Goal: Information Seeking & Learning: Check status

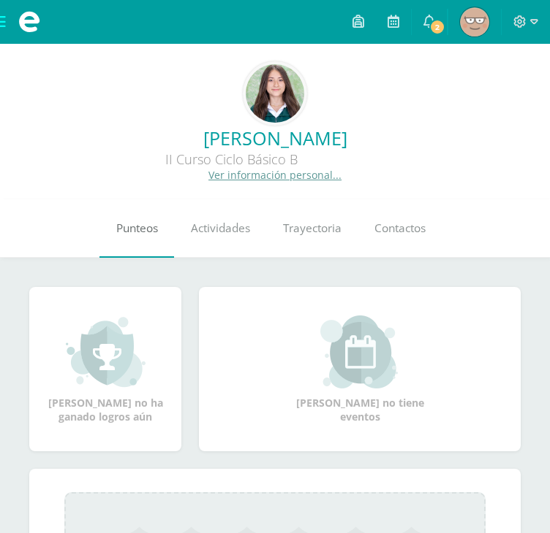
click at [134, 234] on span "Punteos" at bounding box center [137, 228] width 42 height 15
click at [0, 238] on div "0 Kamila Rodríguez 218009 Punteos Actividades Trayectoria Contactos" at bounding box center [275, 229] width 550 height 58
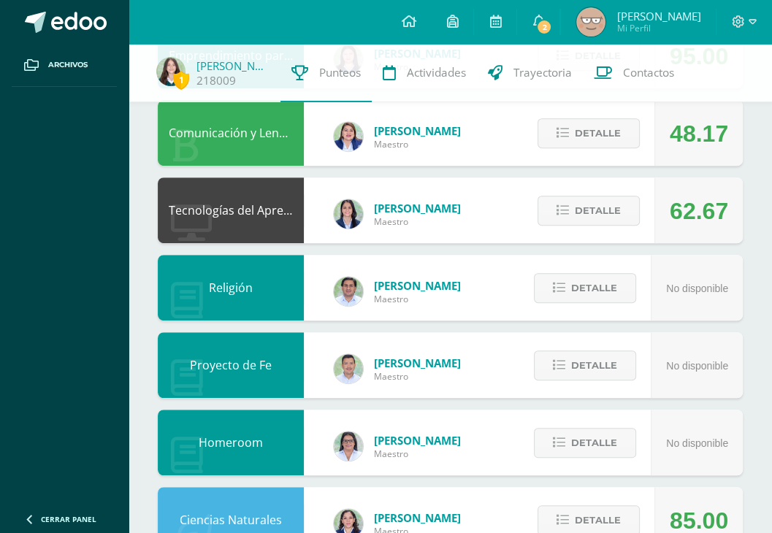
scroll to position [449, 0]
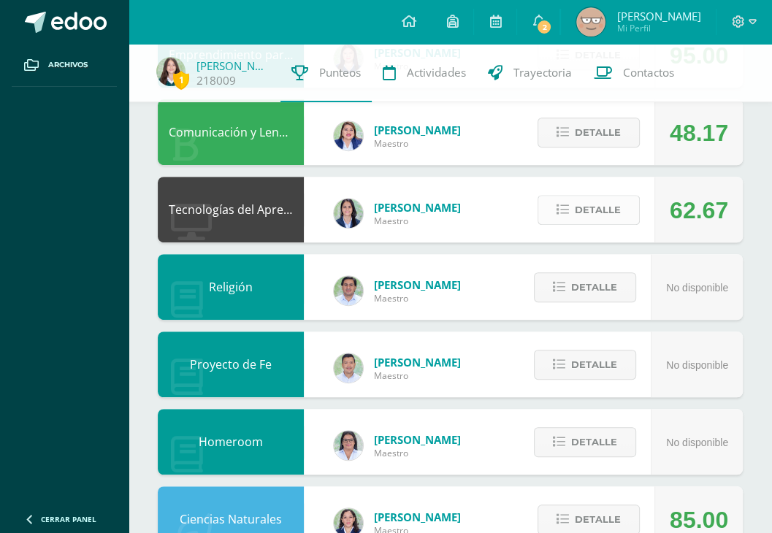
click at [549, 217] on span "Detalle" at bounding box center [598, 210] width 46 height 27
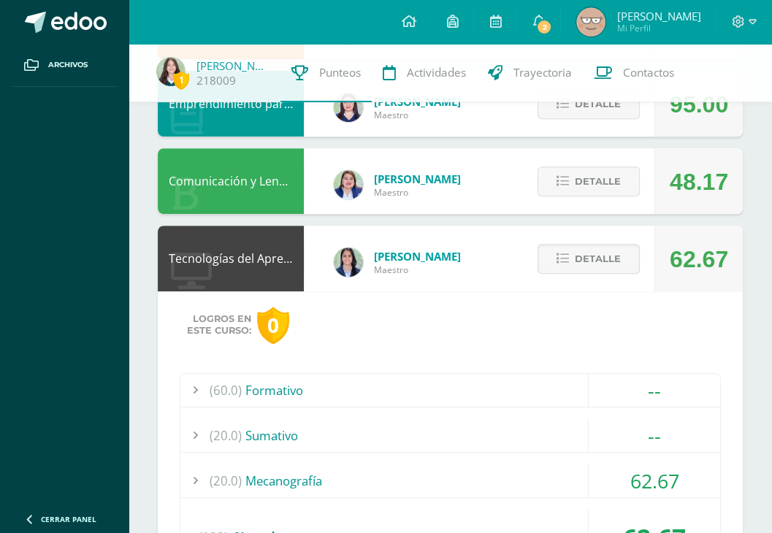
scroll to position [356, 0]
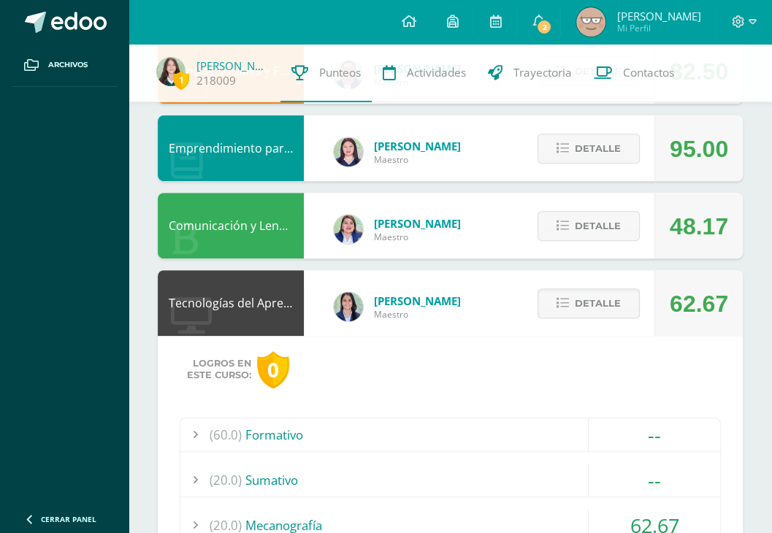
click at [549, 287] on div "Detalle" at bounding box center [585, 303] width 139 height 66
click at [549, 228] on span "Detalle" at bounding box center [598, 226] width 46 height 27
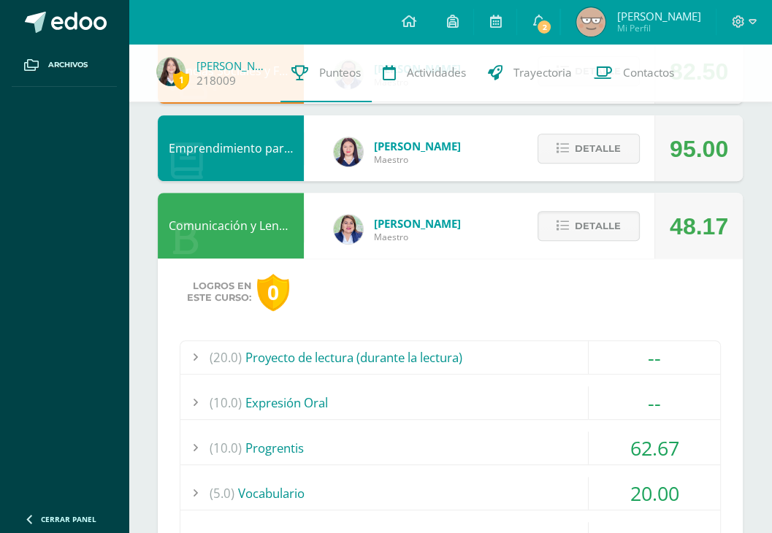
click at [379, 449] on div "(10.0) Progrentis" at bounding box center [451, 448] width 540 height 33
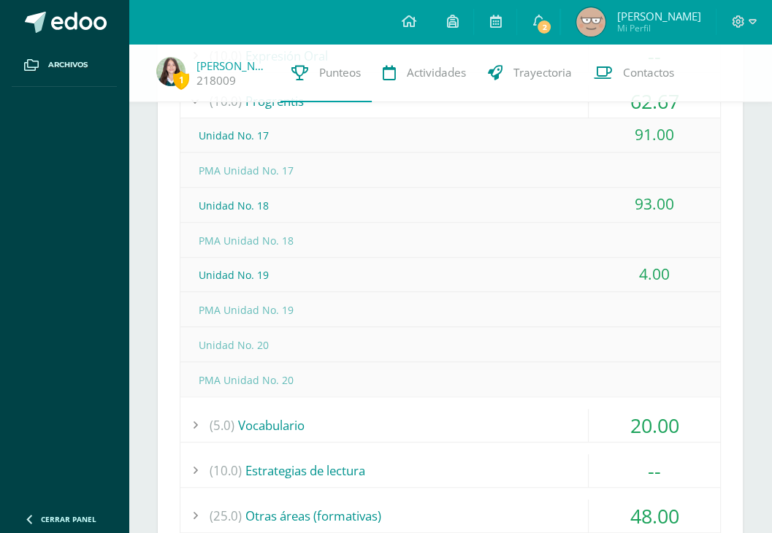
scroll to position [476, 0]
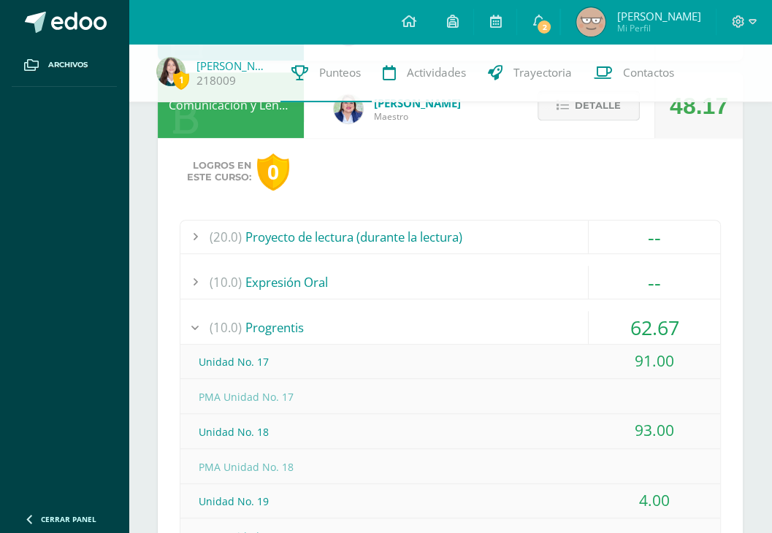
click at [549, 115] on button "Detalle" at bounding box center [589, 106] width 102 height 30
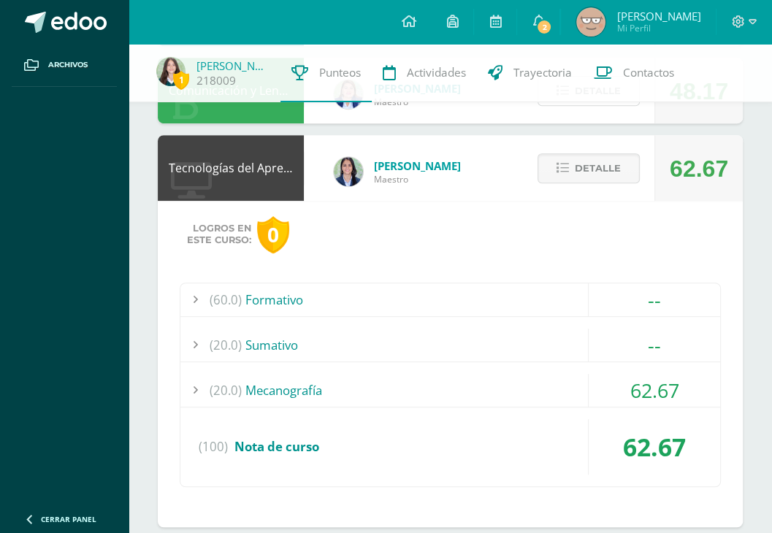
scroll to position [476, 0]
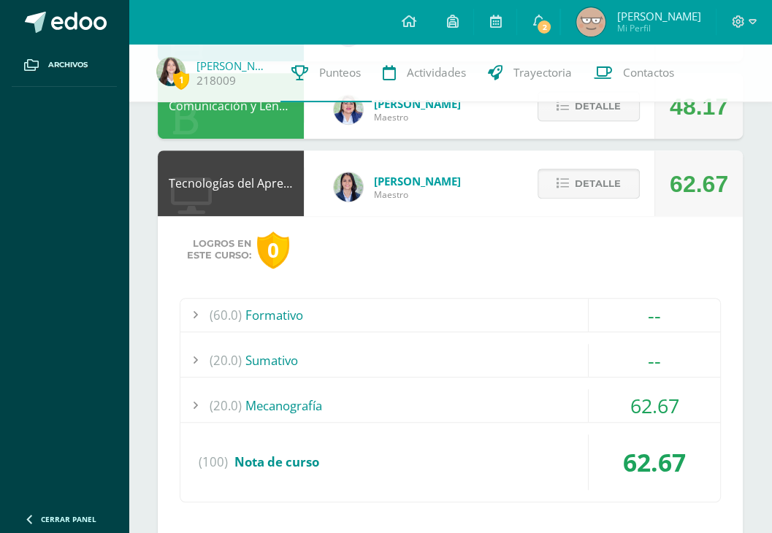
click at [549, 189] on icon at bounding box center [563, 184] width 12 height 12
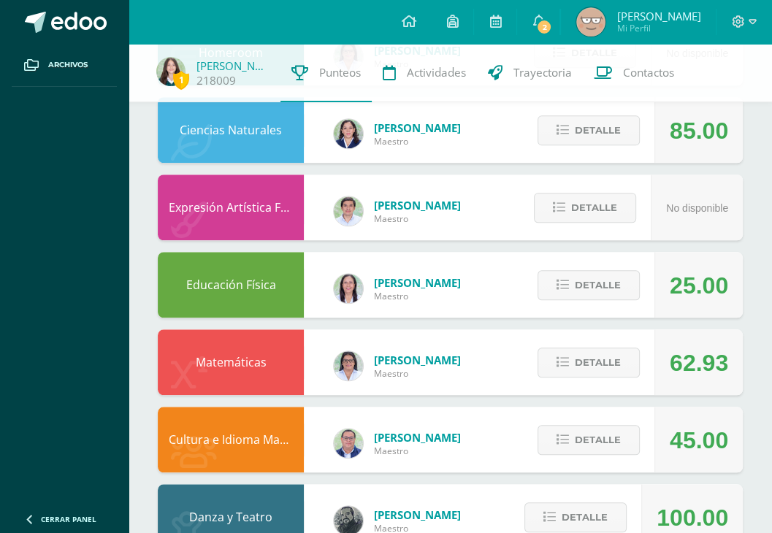
scroll to position [839, 0]
click at [549, 285] on button "Detalle" at bounding box center [589, 285] width 102 height 30
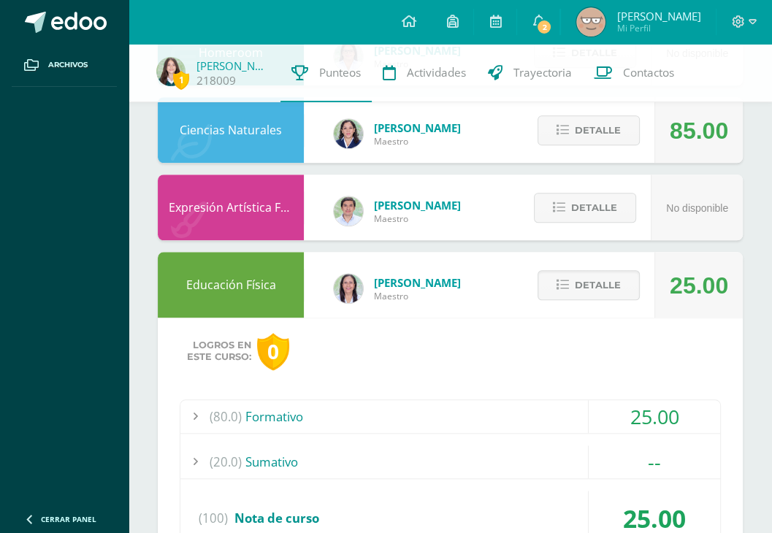
scroll to position [1008, 0]
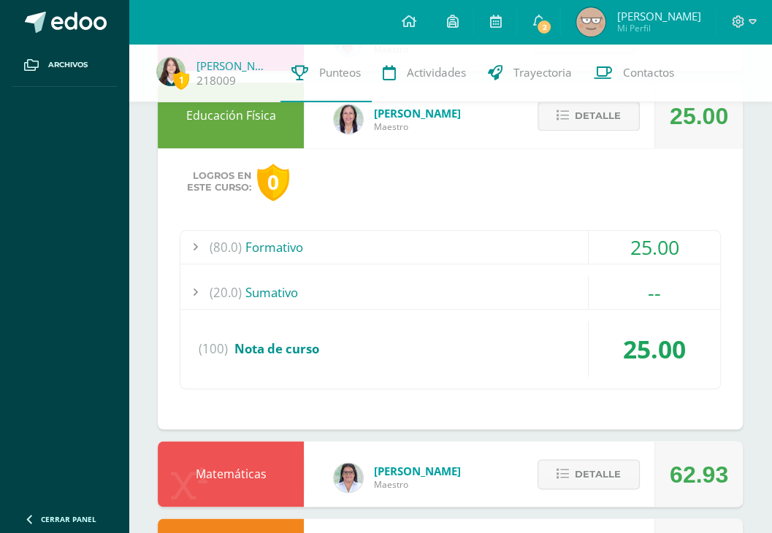
click at [549, 110] on icon at bounding box center [563, 116] width 12 height 12
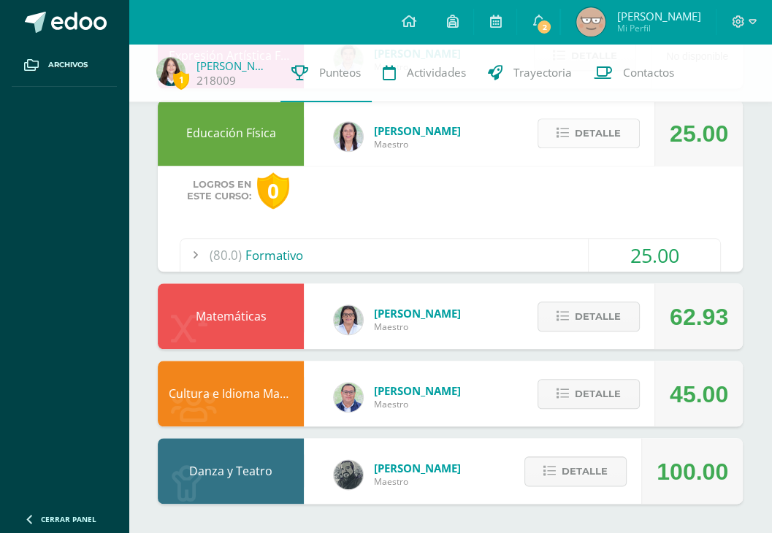
scroll to position [886, 0]
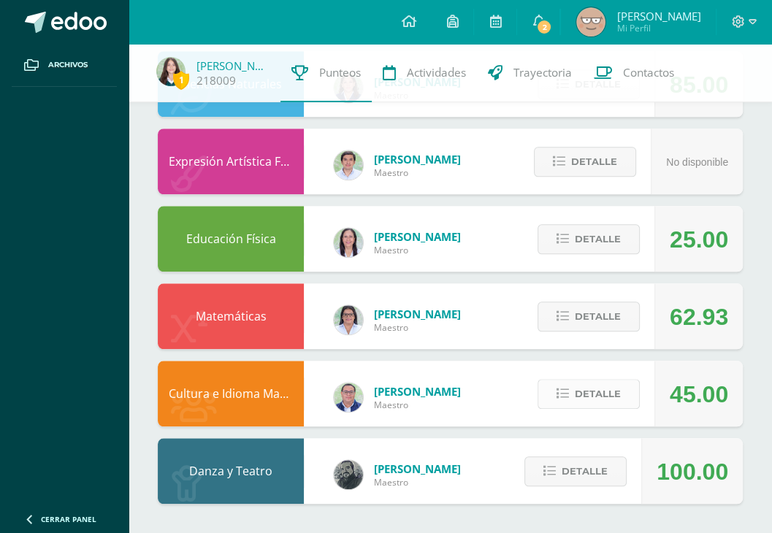
click at [549, 404] on span "Detalle" at bounding box center [598, 394] width 46 height 27
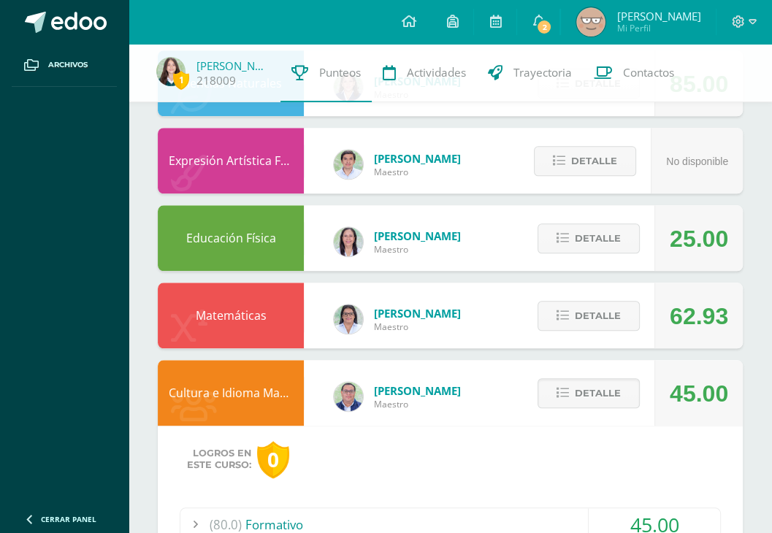
scroll to position [1136, 0]
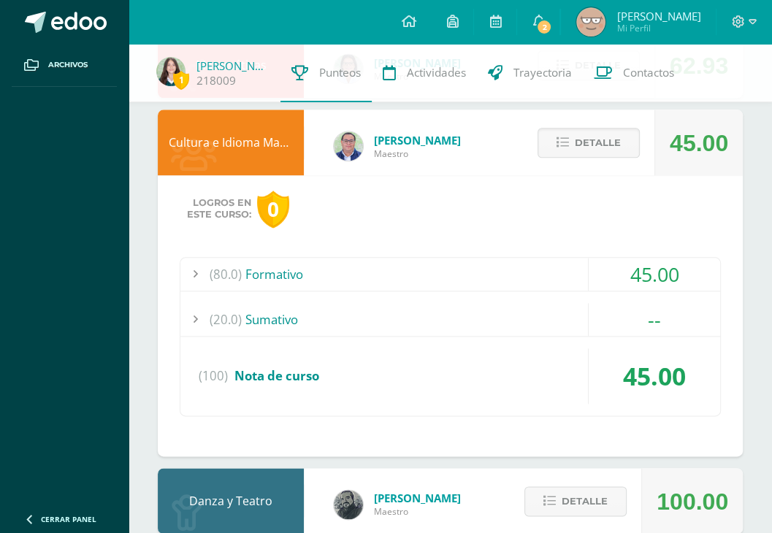
click at [485, 273] on div "(80.0) Formativo" at bounding box center [451, 274] width 540 height 33
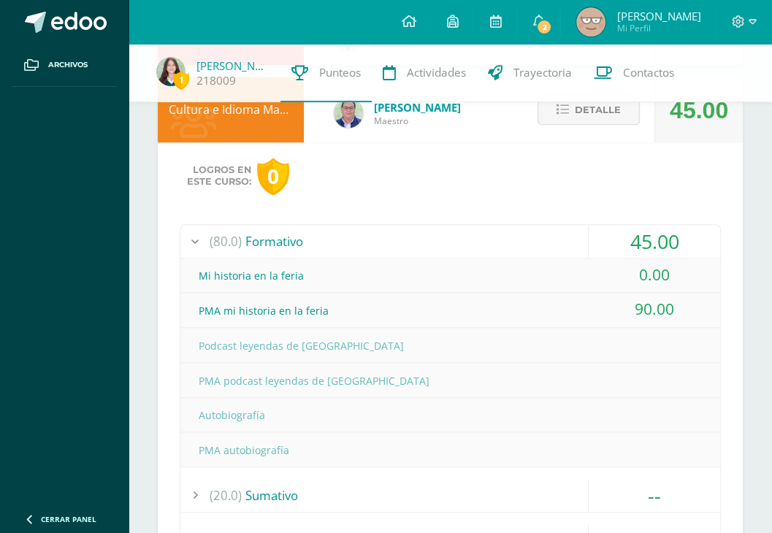
scroll to position [1163, 0]
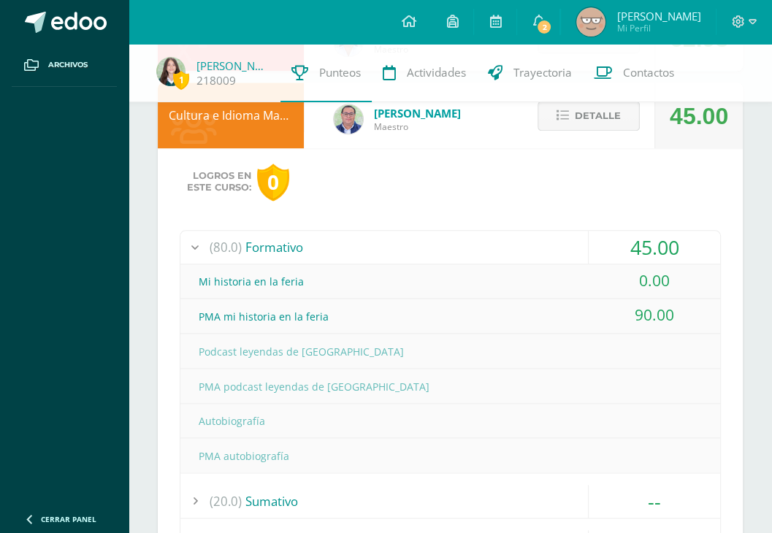
click at [549, 121] on span "Detalle" at bounding box center [598, 115] width 46 height 27
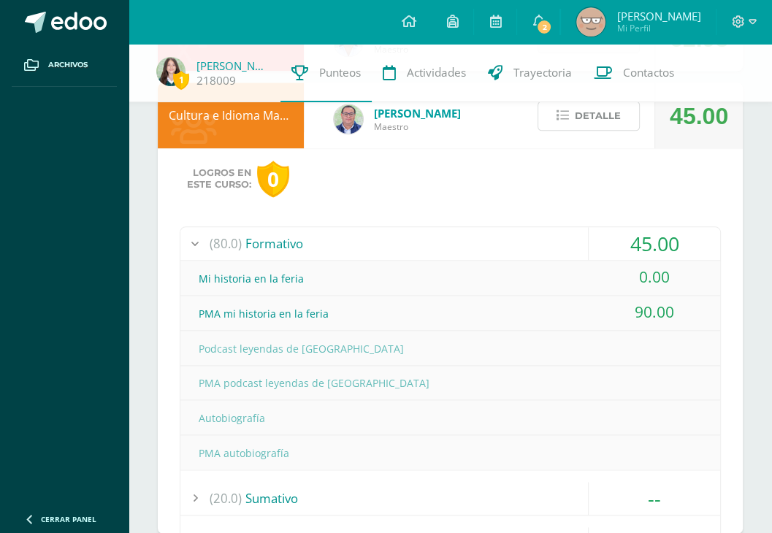
scroll to position [886, 0]
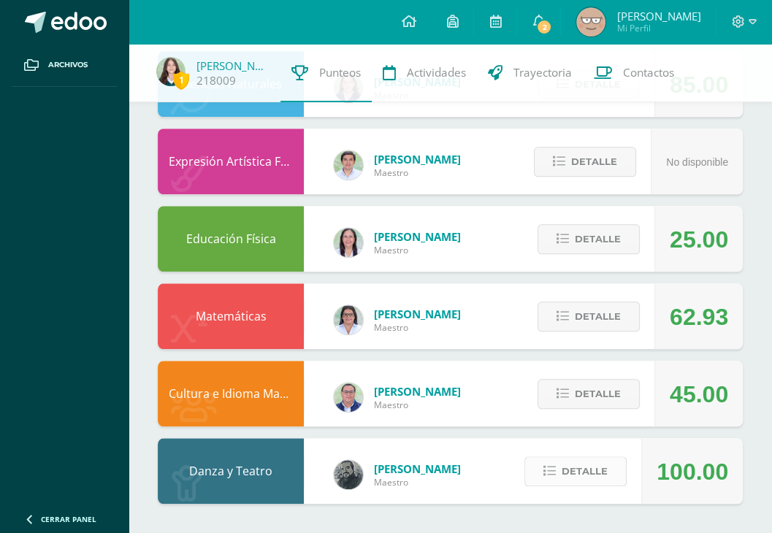
click at [549, 476] on span "Detalle" at bounding box center [585, 471] width 46 height 27
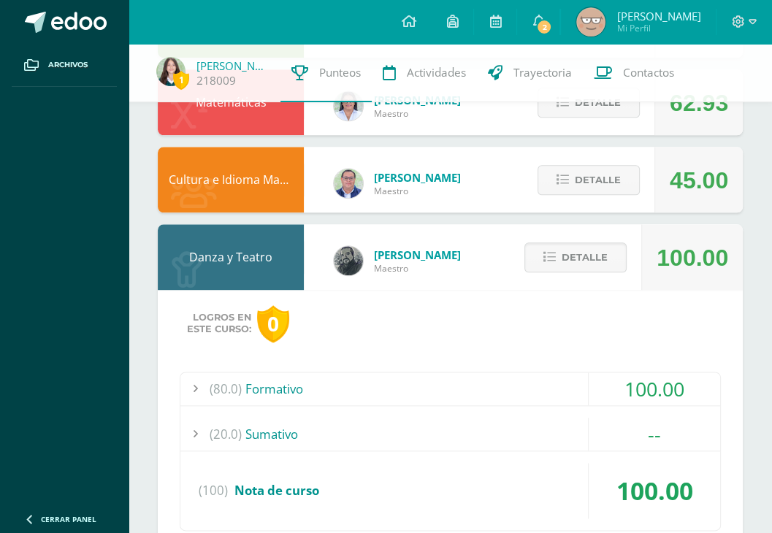
scroll to position [1166, 0]
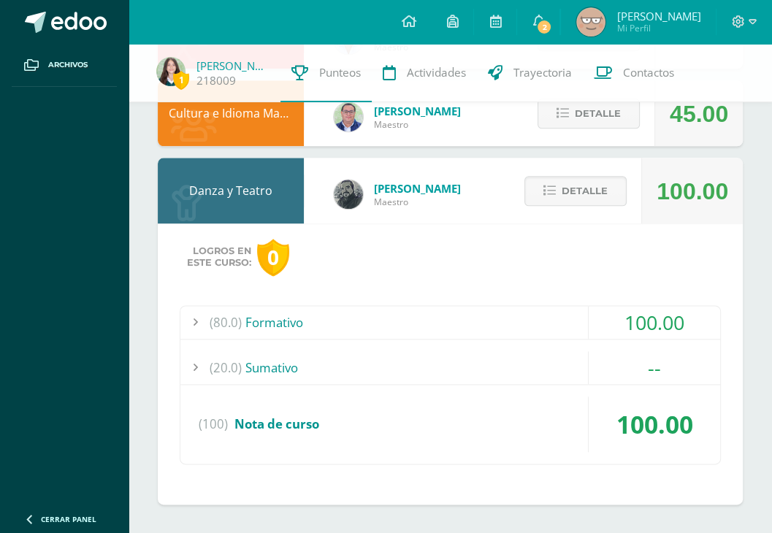
click at [431, 339] on div "(80.0) Formativo 100.00 Primer revisión coreográfica latina 100.00" at bounding box center [451, 384] width 542 height 159
click at [416, 309] on div "(80.0) Formativo" at bounding box center [451, 322] width 540 height 33
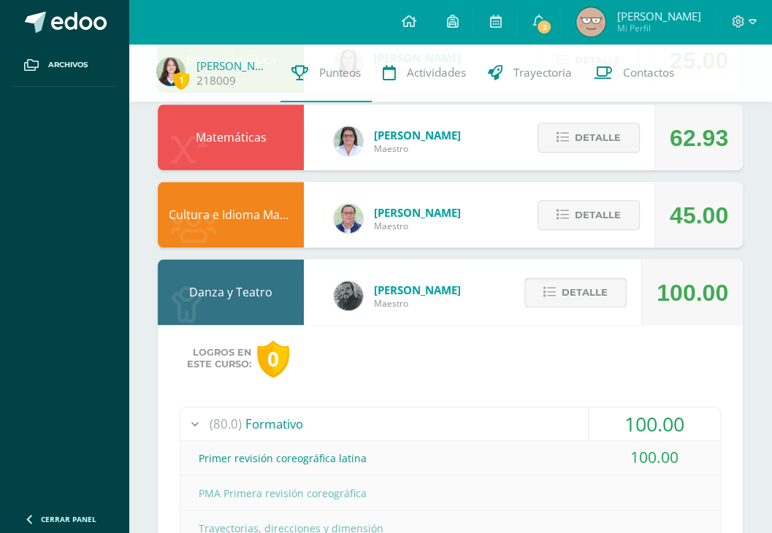
click at [549, 300] on button "Detalle" at bounding box center [576, 293] width 102 height 30
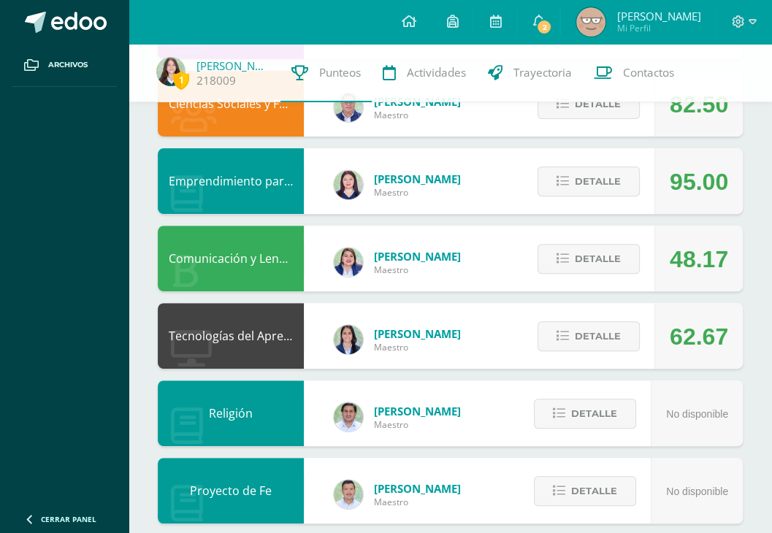
scroll to position [0, 0]
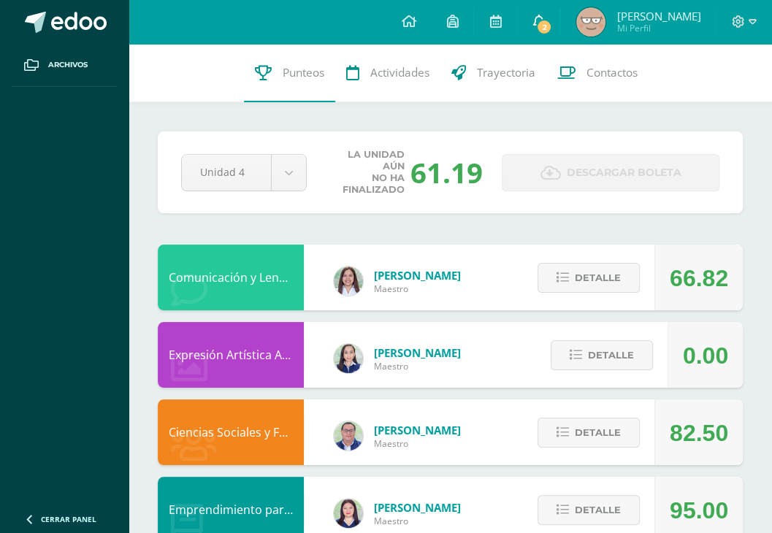
click at [544, 18] on icon at bounding box center [539, 21] width 12 height 13
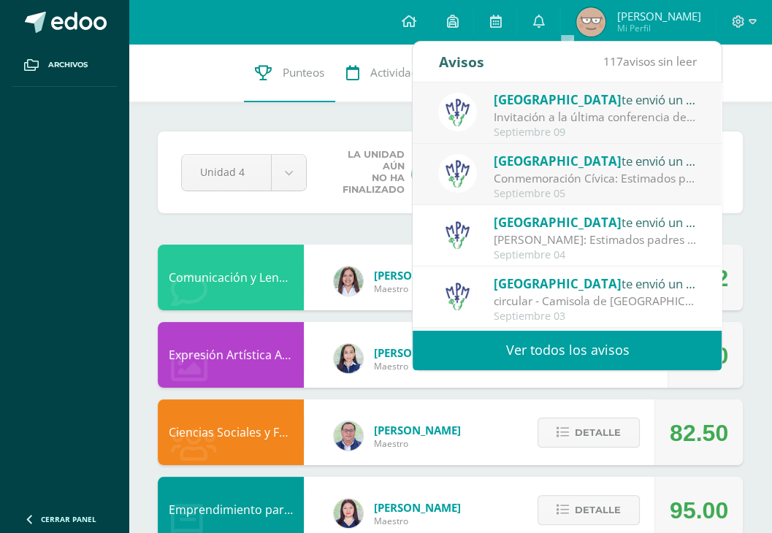
click at [549, 130] on div "Septiembre 09" at bounding box center [595, 132] width 203 height 12
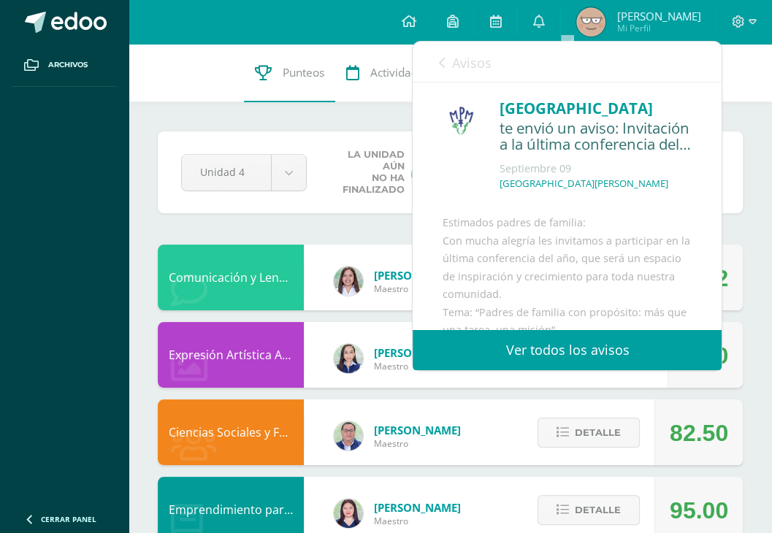
click at [456, 64] on span "Avisos" at bounding box center [471, 63] width 39 height 18
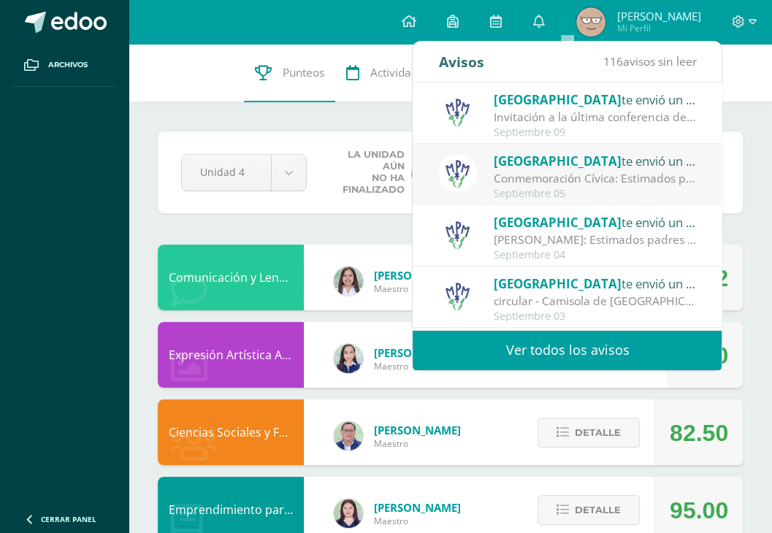
click at [549, 182] on div "Conmemoración Cívica: Estimados padres de familia: Compartimos con ustedes info…" at bounding box center [595, 178] width 203 height 17
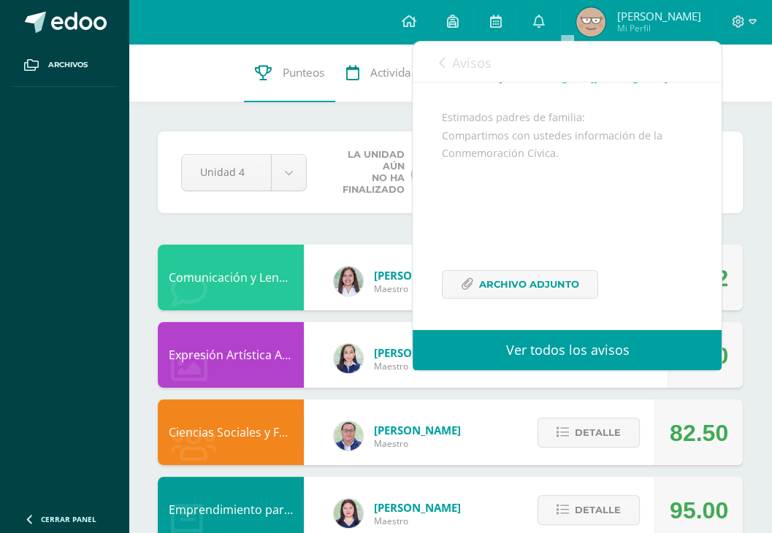
scroll to position [141, 0]
click at [532, 277] on span "Archivo Adjunto" at bounding box center [529, 283] width 100 height 27
click at [240, 211] on div "Pendiente Unidad 4 Unidad 1 Unidad 2 Unidad 3 Unidad 4 La unidad aún no ha fina…" at bounding box center [450, 173] width 585 height 82
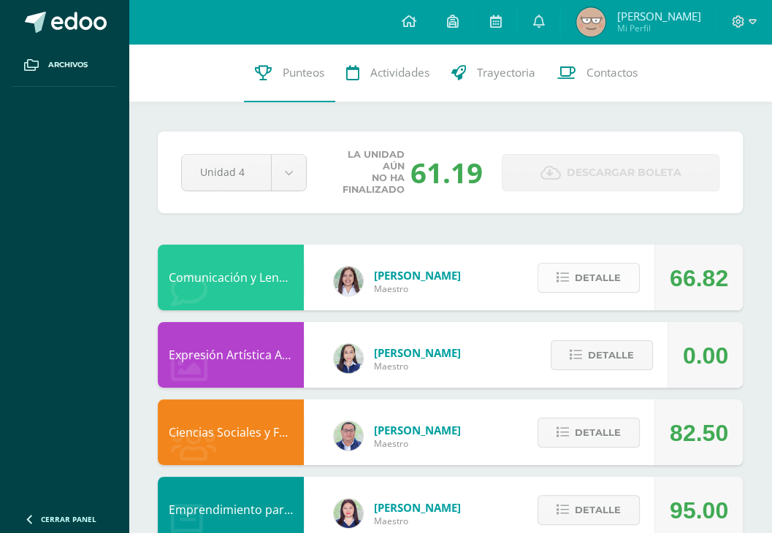
drag, startPoint x: 566, startPoint y: 275, endPoint x: 620, endPoint y: 284, distance: 54.1
click at [549, 284] on span "Detalle" at bounding box center [598, 278] width 46 height 27
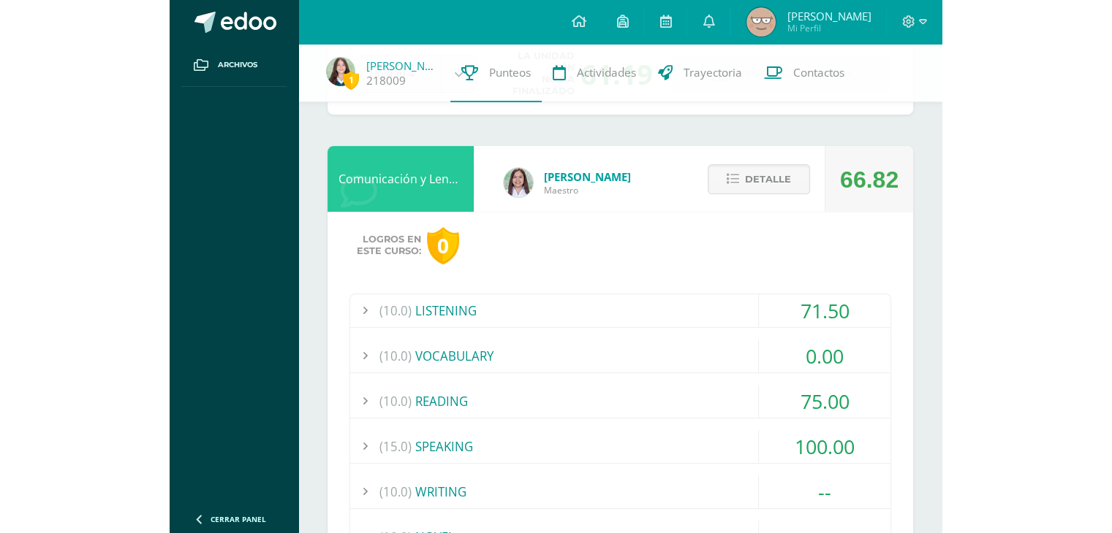
scroll to position [73, 0]
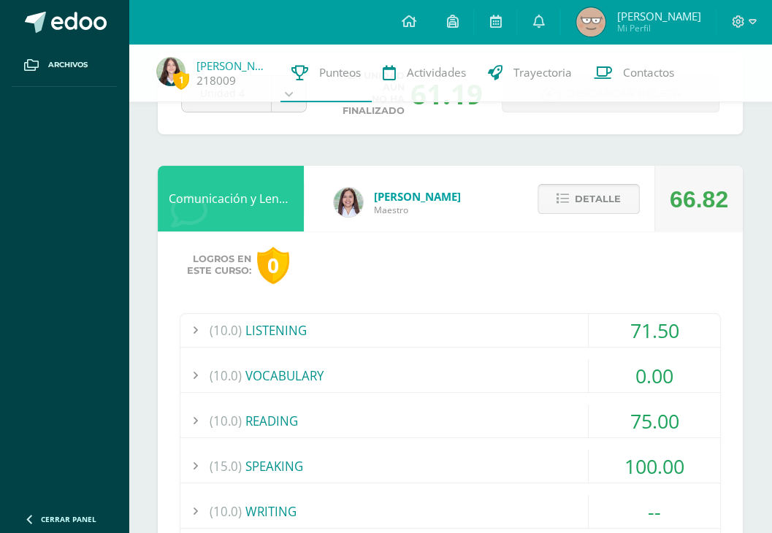
click at [549, 194] on span "Detalle" at bounding box center [598, 199] width 46 height 27
